Goal: Entertainment & Leisure: Browse casually

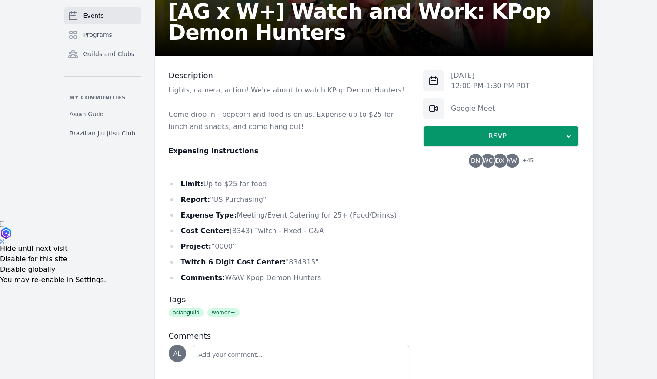
scroll to position [160, 0]
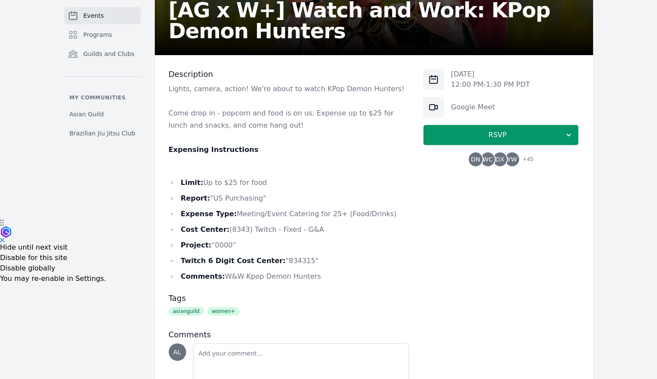
click at [174, 95] on p "Lights, camera, action! We're about to watch KPop Demon Hunters!" at bounding box center [289, 89] width 241 height 12
click at [193, 98] on p at bounding box center [289, 101] width 241 height 12
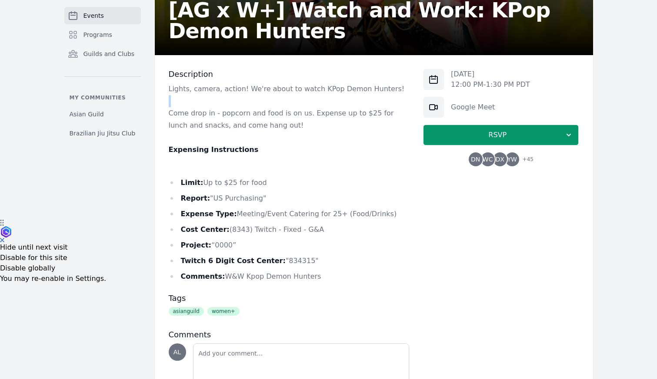
click at [193, 98] on p at bounding box center [289, 101] width 241 height 12
click at [190, 106] on p at bounding box center [289, 101] width 241 height 12
click at [201, 101] on p at bounding box center [289, 101] width 241 height 12
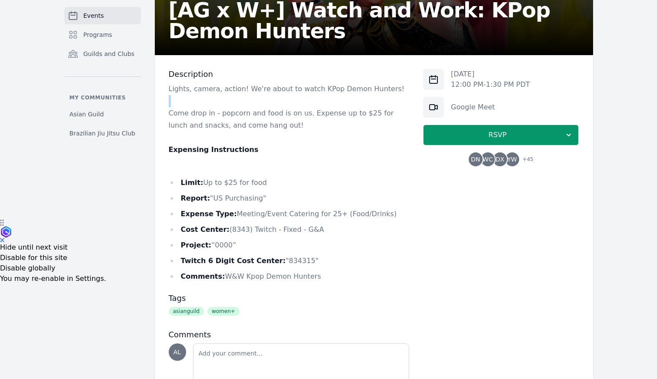
click at [201, 101] on p at bounding box center [289, 101] width 241 height 12
click at [206, 181] on li "Limit: Up to $25 for food" at bounding box center [289, 183] width 241 height 12
drag, startPoint x: 206, startPoint y: 181, endPoint x: 267, endPoint y: 183, distance: 61.3
click at [267, 182] on li "Limit: Up to $25 for food" at bounding box center [289, 183] width 241 height 12
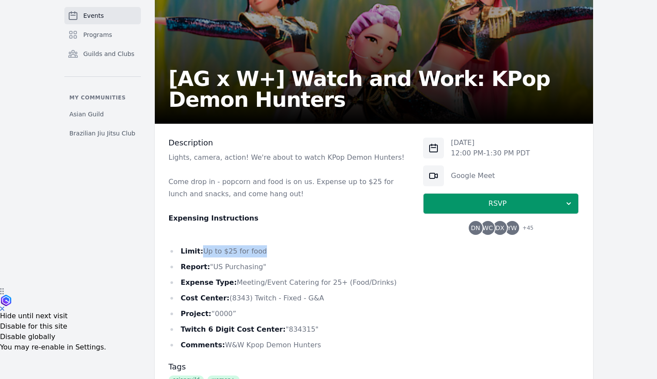
scroll to position [0, 0]
